Goal: Information Seeking & Learning: Learn about a topic

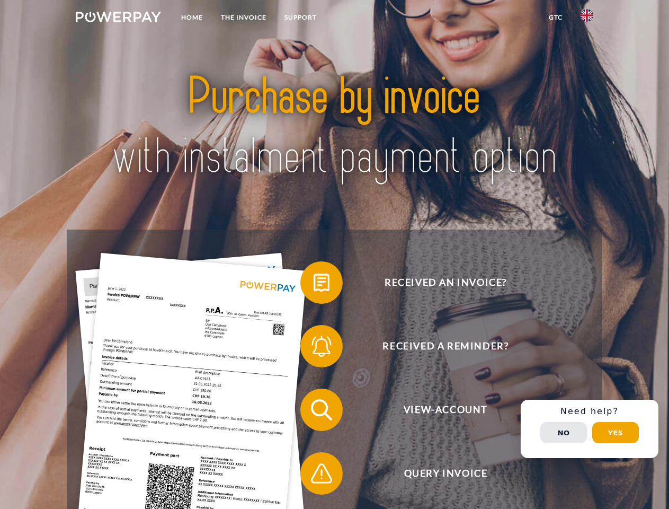
click at [118, 19] on img at bounding box center [118, 17] width 85 height 11
click at [587, 19] on img at bounding box center [587, 15] width 13 height 13
click at [555, 17] on link "GTC" at bounding box center [556, 17] width 32 height 19
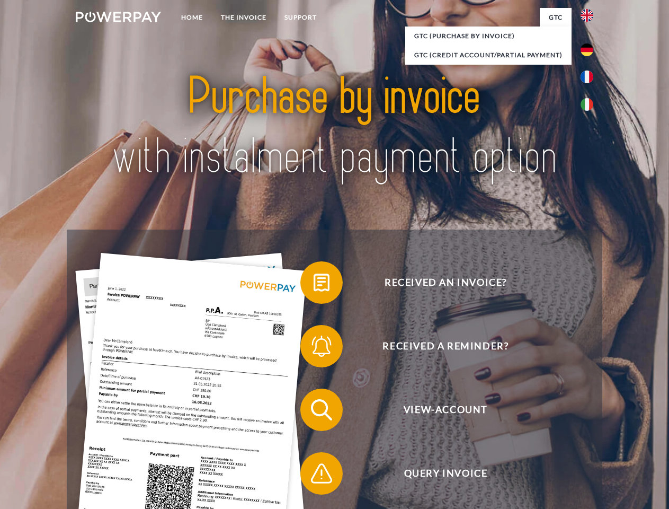
click at [314, 285] on span at bounding box center [305, 282] width 53 height 53
click at [314, 348] on span at bounding box center [305, 346] width 53 height 53
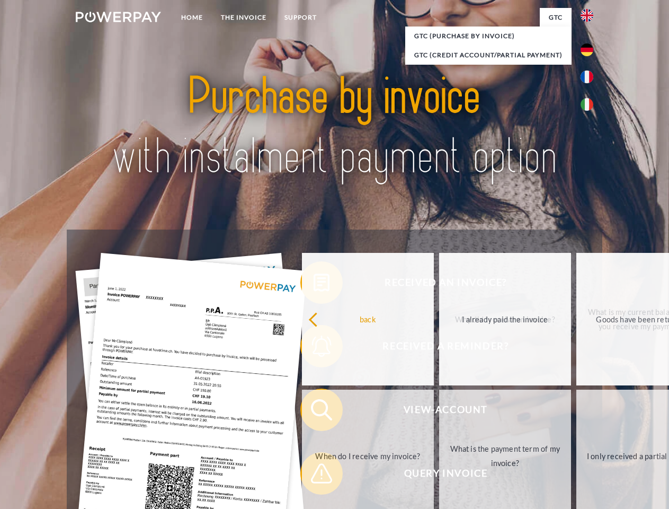
click at [314, 412] on link "When do I receive my invoice?" at bounding box center [368, 455] width 132 height 132
click at [314, 475] on link "When do I receive my invoice?" at bounding box center [368, 455] width 132 height 132
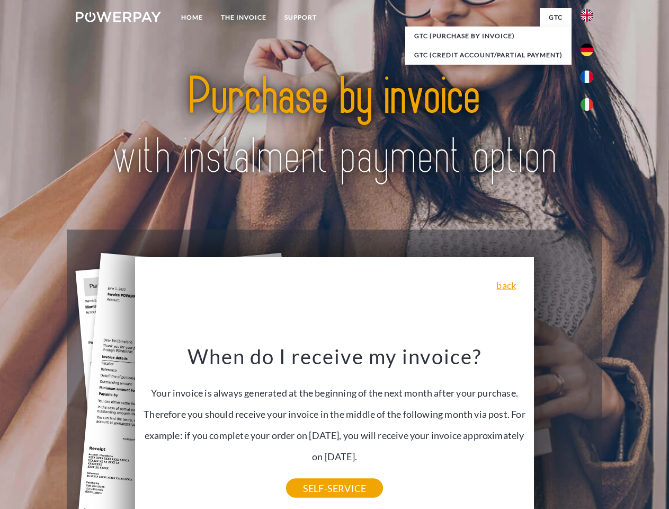
click at [564, 431] on span "View-Account" at bounding box center [446, 409] width 260 height 42
click at [616, 432] on header "Home THE INVOICE Support" at bounding box center [334, 366] width 669 height 732
